Goal: Task Accomplishment & Management: Complete application form

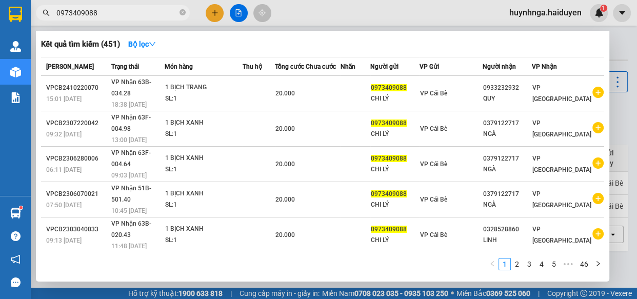
scroll to position [63, 0]
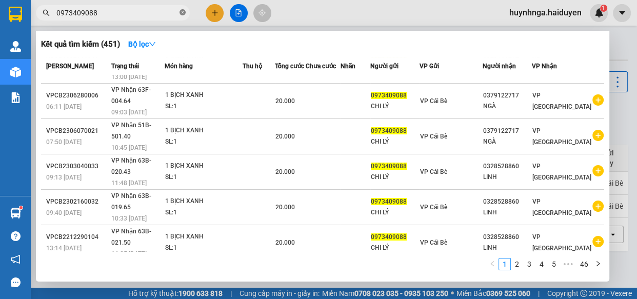
click at [182, 15] on icon "close-circle" at bounding box center [182, 12] width 6 height 6
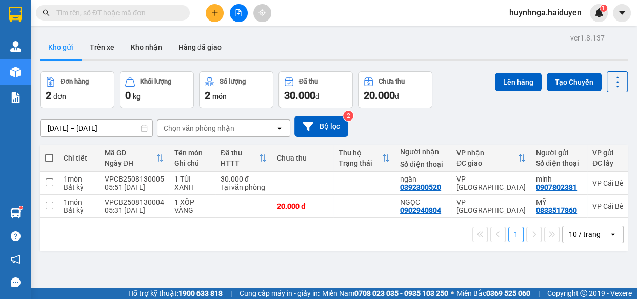
click at [149, 14] on input "text" at bounding box center [116, 12] width 121 height 11
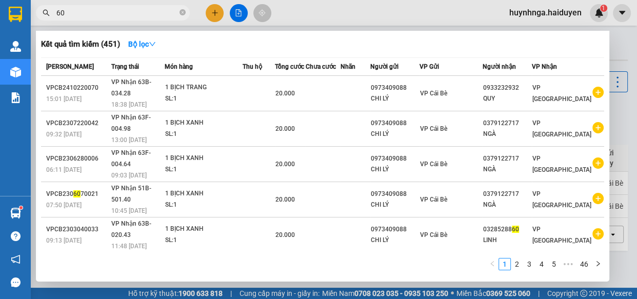
type input "602"
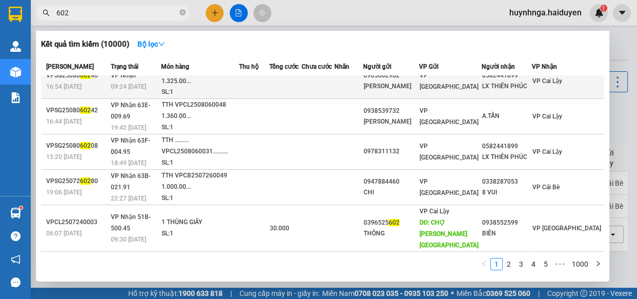
scroll to position [0, 0]
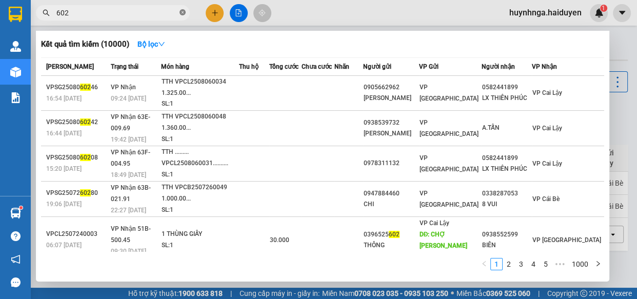
click at [182, 14] on icon "close-circle" at bounding box center [182, 12] width 6 height 6
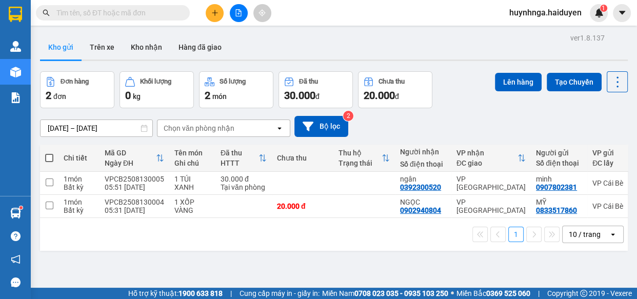
click at [157, 13] on input "text" at bounding box center [116, 12] width 121 height 11
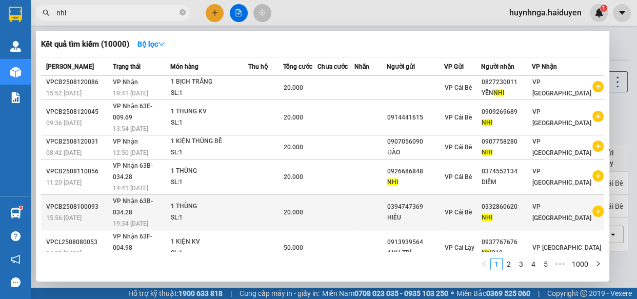
type input "nhi"
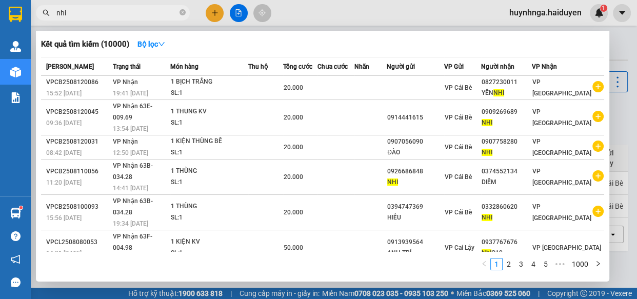
click at [443, 212] on div "HIẾU" at bounding box center [415, 217] width 56 height 11
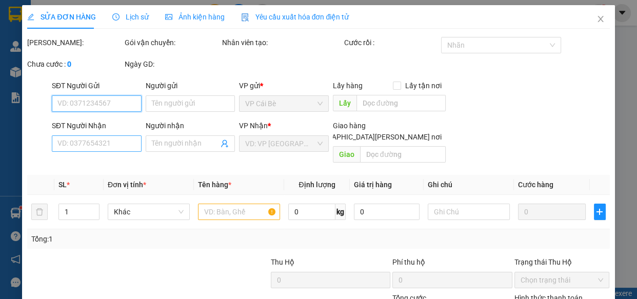
type input "0394747369"
type input "HIẾU"
type input "0332860620"
type input "NHI"
type input "20.000"
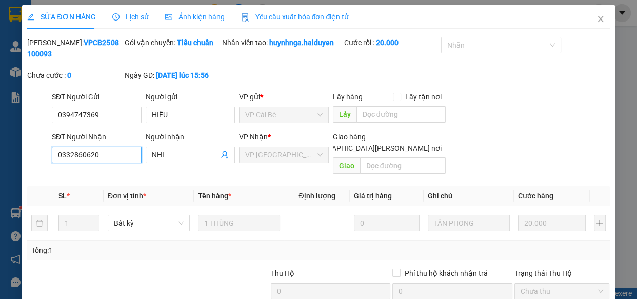
drag, startPoint x: 117, startPoint y: 154, endPoint x: 22, endPoint y: 140, distance: 96.8
click at [22, 140] on div "SỬA ĐƠN HÀNG Lịch sử [PERSON_NAME] hàng Yêu cầu xuất [PERSON_NAME] điện tử Tota…" at bounding box center [318, 198] width 592 height 386
click at [89, 159] on input "0332860620" at bounding box center [97, 155] width 90 height 16
drag, startPoint x: 114, startPoint y: 154, endPoint x: 19, endPoint y: 153, distance: 94.8
click at [19, 153] on div "SỬA ĐƠN HÀNG Lịch sử [PERSON_NAME] hàng Yêu cầu xuất [PERSON_NAME] điện tử Tota…" at bounding box center [318, 149] width 637 height 299
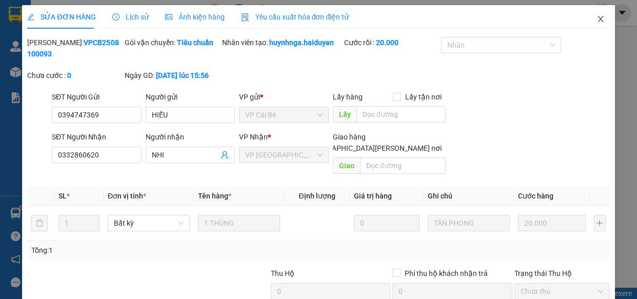
click at [596, 21] on icon "close" at bounding box center [600, 19] width 8 height 8
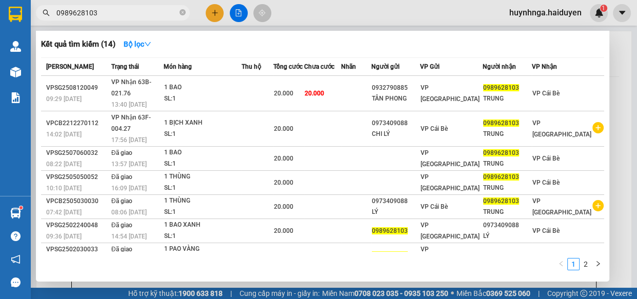
click at [212, 9] on div at bounding box center [318, 149] width 637 height 299
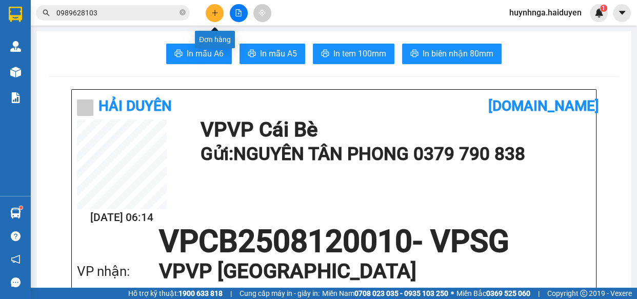
click at [215, 16] on button at bounding box center [215, 13] width 18 height 18
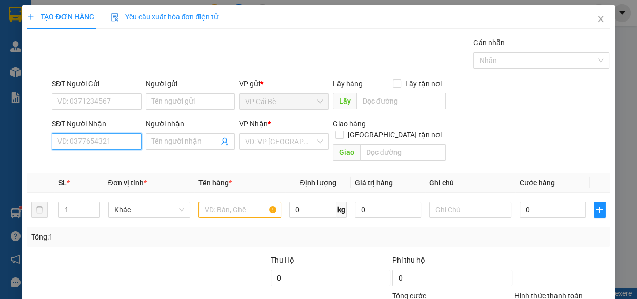
click at [125, 147] on input "SĐT Người Nhận" at bounding box center [97, 141] width 90 height 16
paste input "0332860620"
type input "0332860620"
click at [100, 162] on div "0332860620 - NHI" at bounding box center [95, 161] width 76 height 11
type input "NHI"
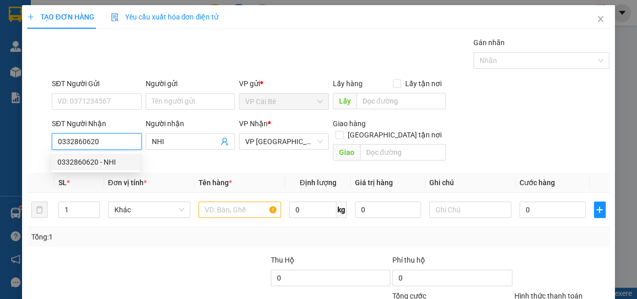
type input "20.000"
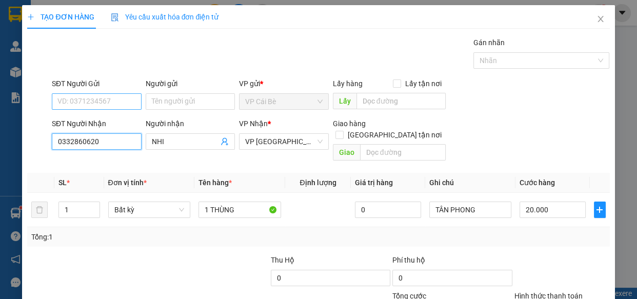
type input "0332860620"
click at [101, 101] on input "SĐT Người Gửi" at bounding box center [97, 101] width 90 height 16
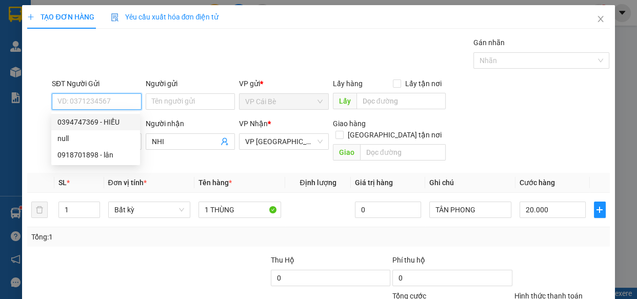
click at [111, 124] on div "0394747369 - HIẾU" at bounding box center [95, 121] width 76 height 11
type input "0394747369"
type input "HIẾU"
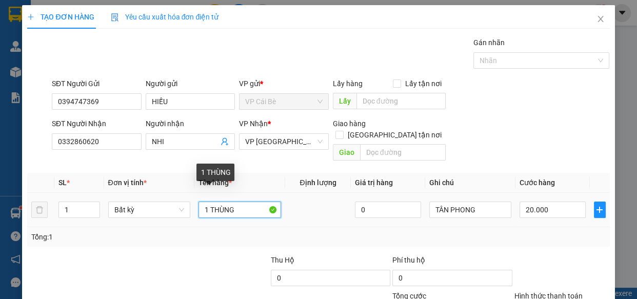
click at [252, 202] on input "1 THÙNG" at bounding box center [239, 209] width 83 height 16
type input "1 THÙNG KV"
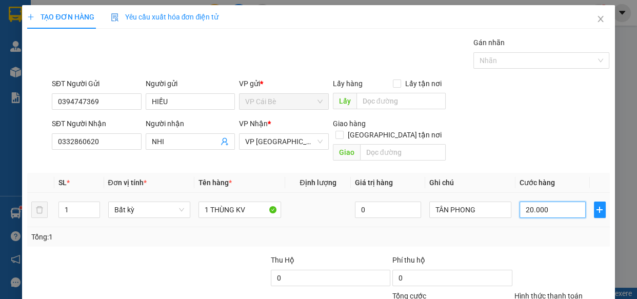
click at [554, 201] on input "20.000" at bounding box center [552, 209] width 66 height 16
type input "0"
type input "2"
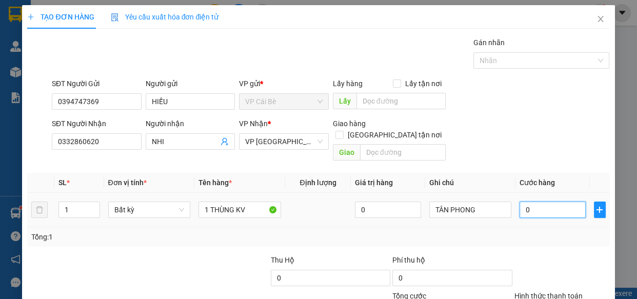
type input "2"
type input "02"
type input "20"
type input "020"
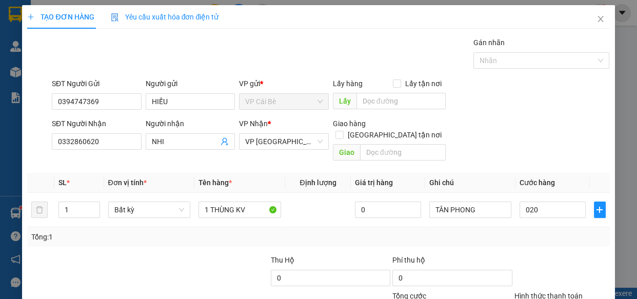
type input "20.000"
click at [546, 231] on div "Tổng: 1" at bounding box center [318, 236] width 574 height 11
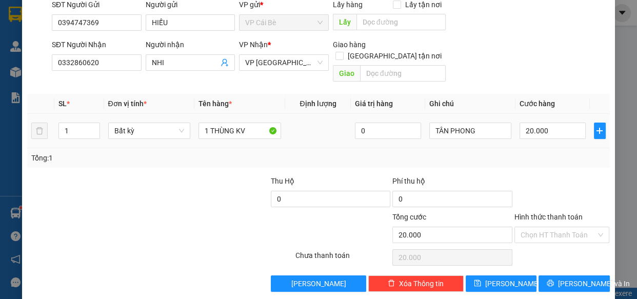
scroll to position [80, 0]
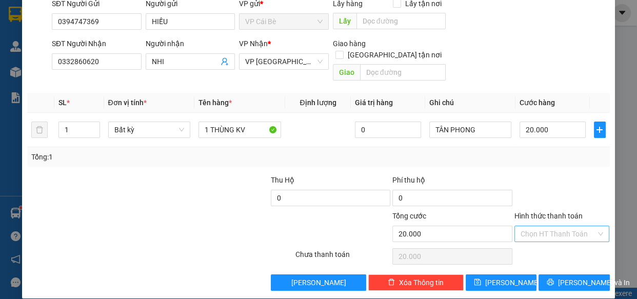
click at [542, 226] on input "Hình thức thanh toán" at bounding box center [558, 233] width 76 height 15
click at [546, 241] on div "Tại văn phòng" at bounding box center [555, 241] width 82 height 11
type input "0"
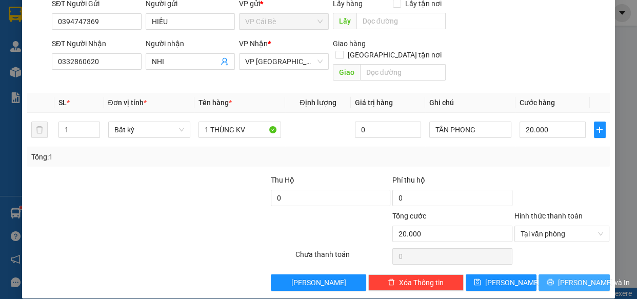
click at [563, 274] on button "[PERSON_NAME] và In" at bounding box center [573, 282] width 71 height 16
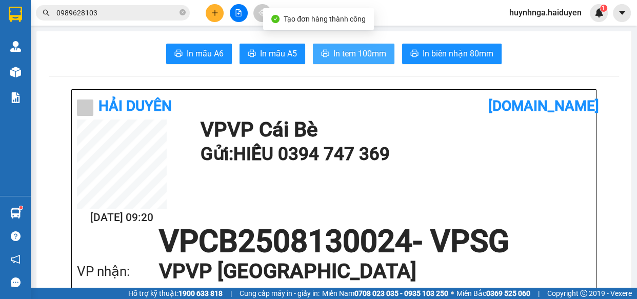
click at [345, 51] on span "In tem 100mm" at bounding box center [359, 53] width 53 height 13
